Goal: Task Accomplishment & Management: Manage account settings

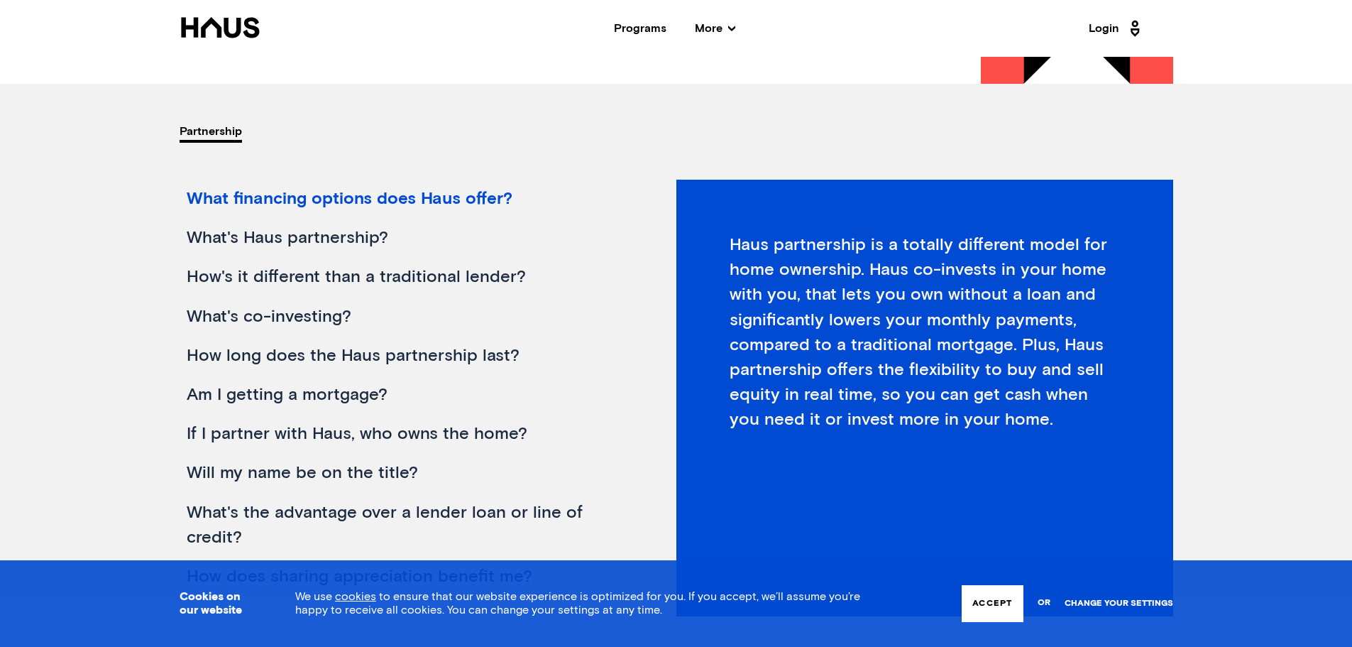
click at [1141, 605] on link "Change your settings" at bounding box center [1119, 603] width 109 height 10
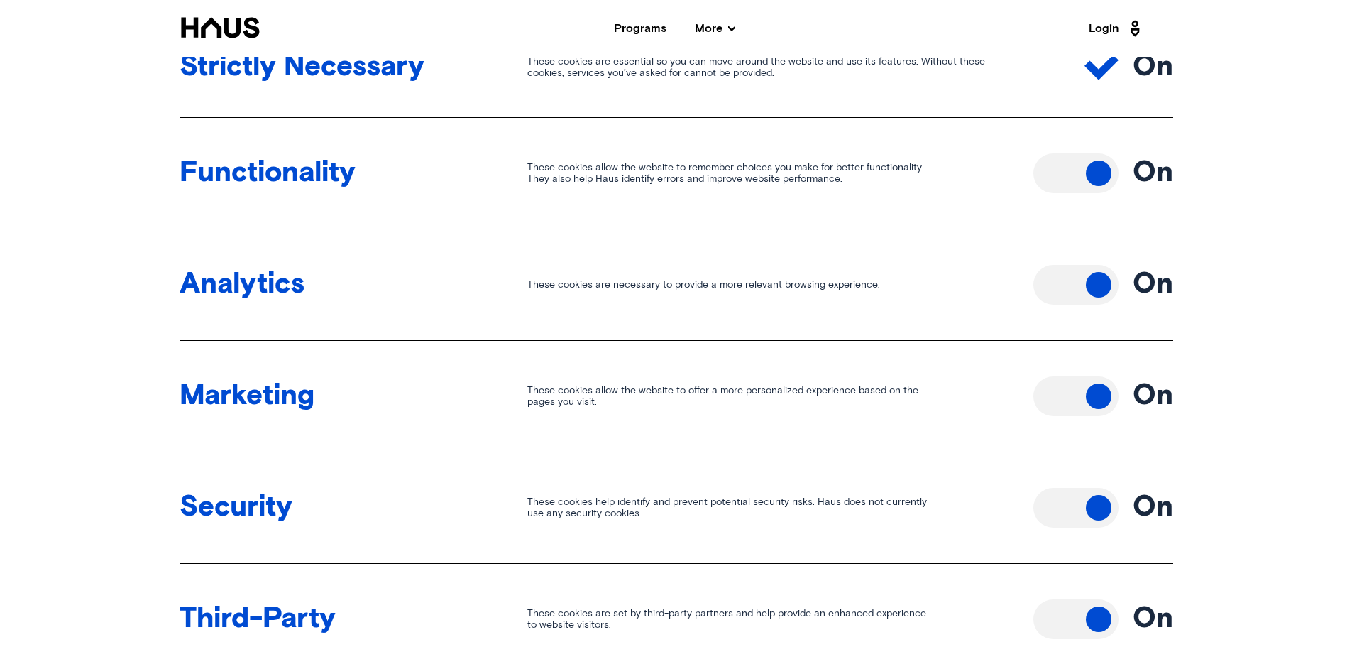
scroll to position [852, 0]
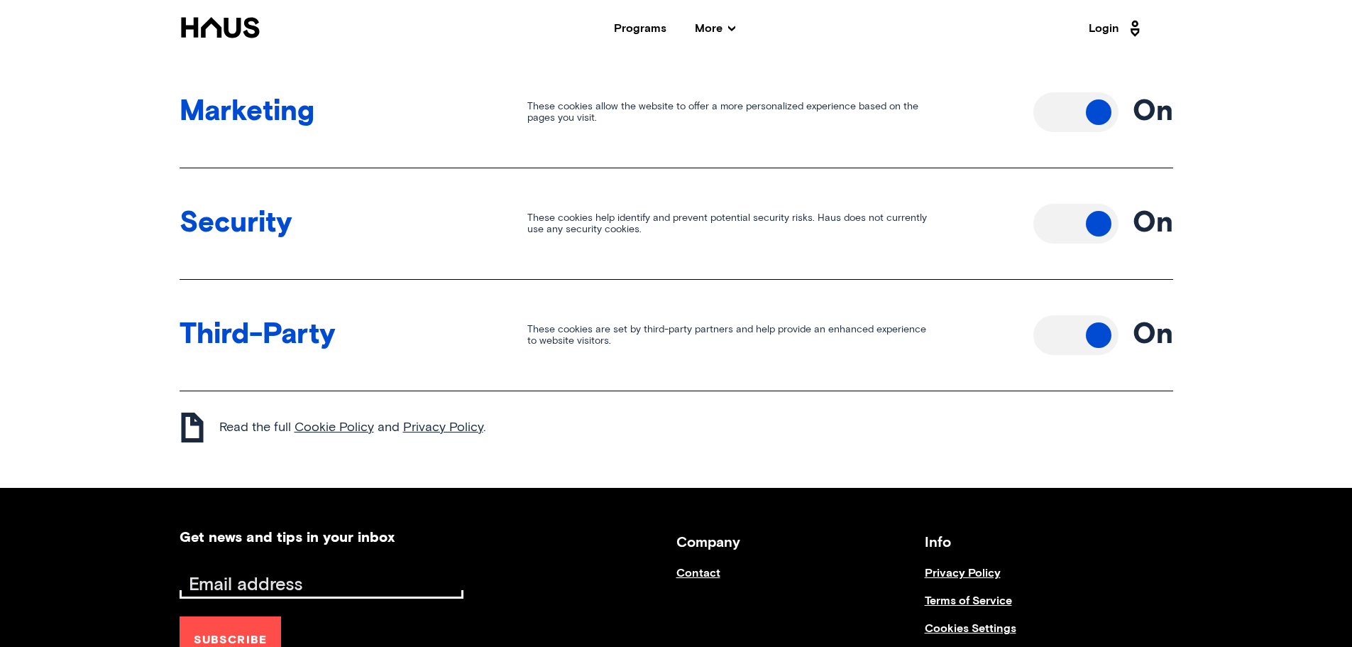
click at [1090, 332] on button "Toggle off" at bounding box center [1076, 335] width 85 height 40
click at [1097, 214] on button "Toggle off" at bounding box center [1076, 224] width 85 height 40
click at [1096, 116] on button "Toggle off" at bounding box center [1076, 112] width 85 height 40
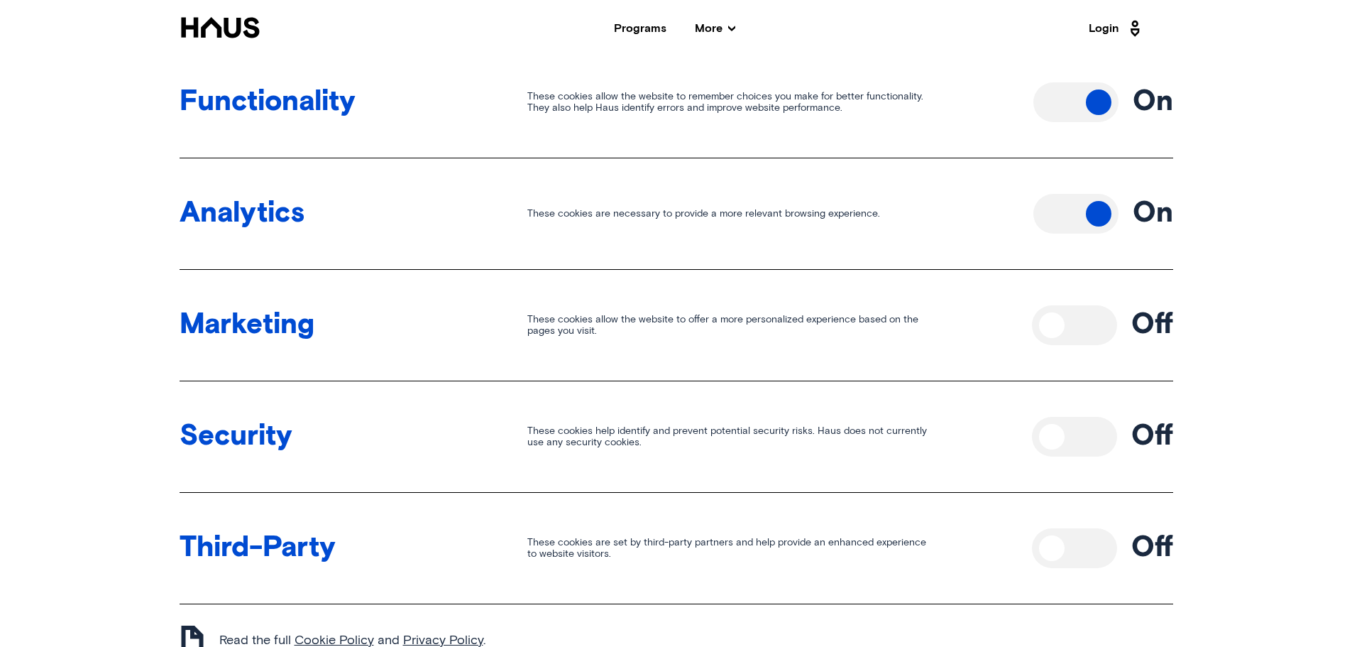
click at [1093, 216] on button "Toggle off" at bounding box center [1076, 214] width 85 height 40
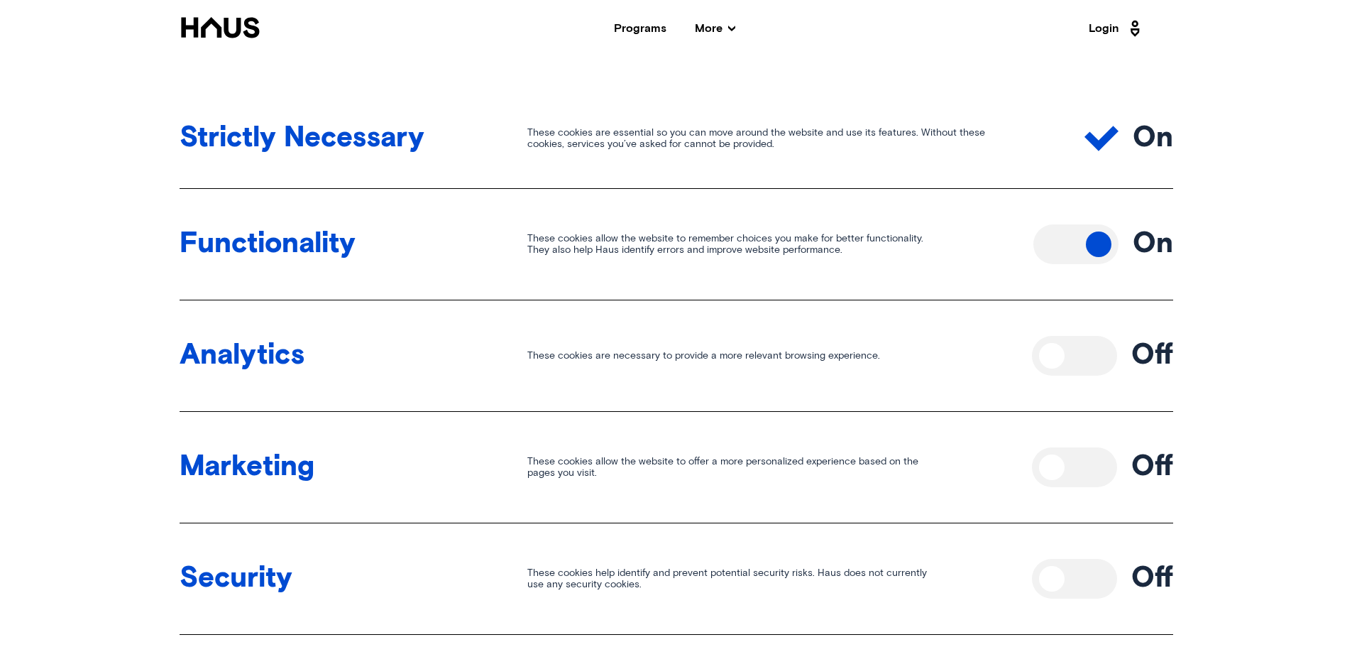
click at [1085, 249] on button "Toggle off" at bounding box center [1076, 244] width 85 height 40
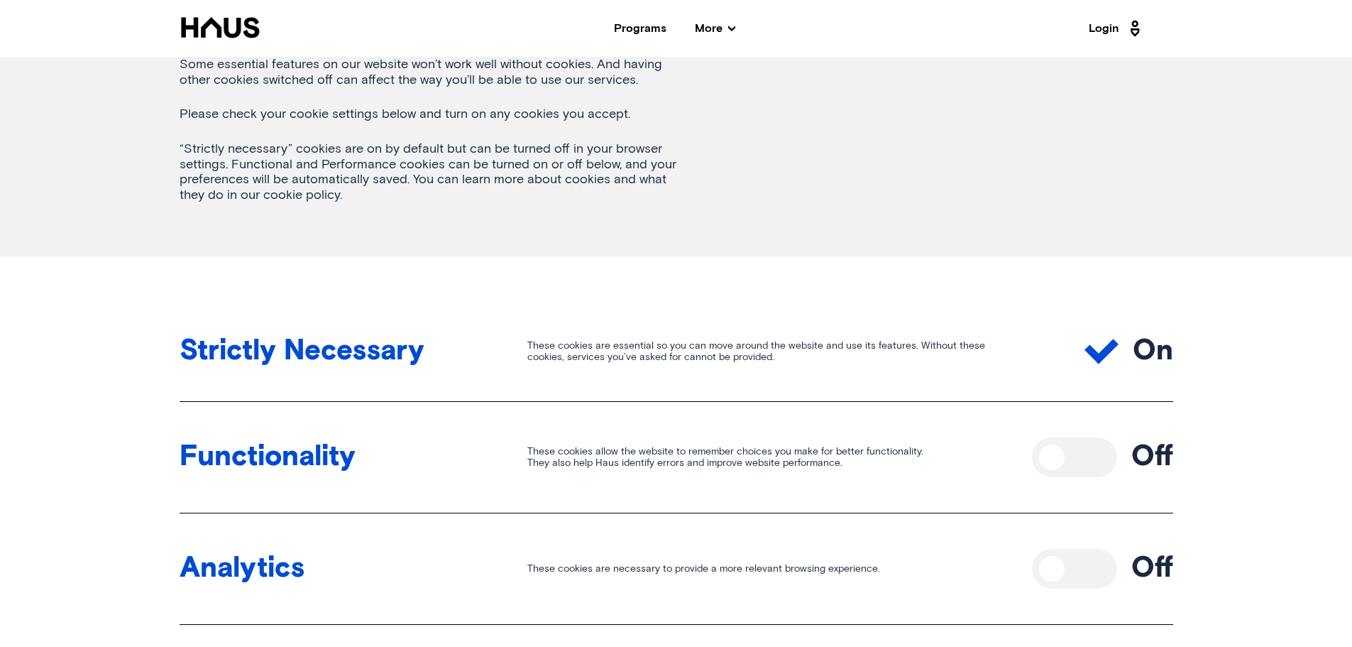
scroll to position [0, 0]
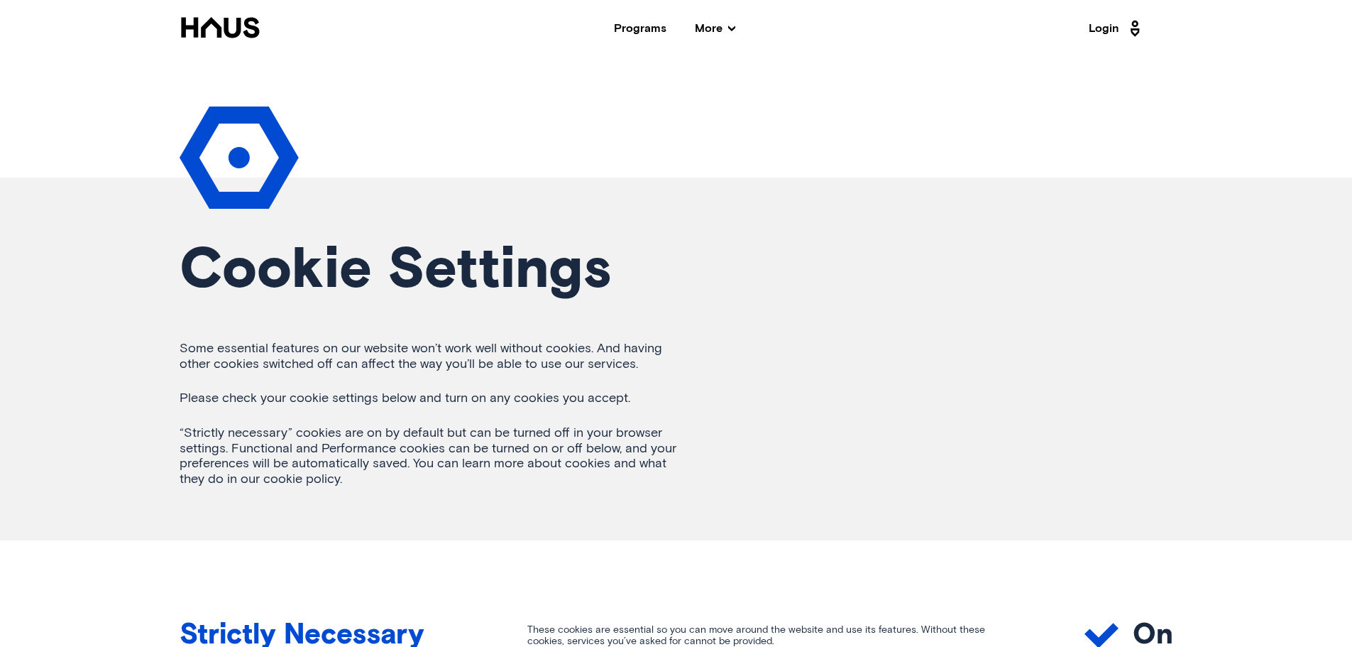
click at [230, 14] on nav "Back Programs More Resources Testimonials FAQ About Us Login" at bounding box center [677, 28] width 1136 height 57
click at [234, 20] on icon at bounding box center [221, 27] width 82 height 21
